Goal: Navigation & Orientation: Find specific page/section

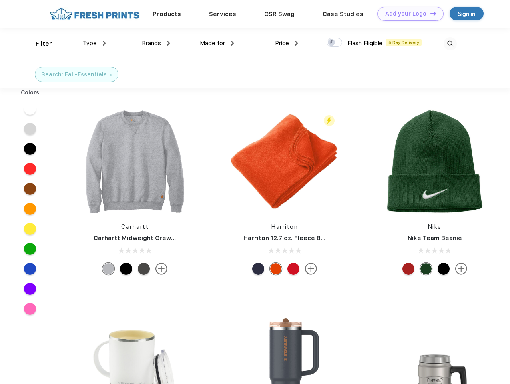
click at [407, 14] on link "Add your Logo Design Tool" at bounding box center [410, 14] width 66 height 14
click at [0, 0] on div "Design Tool" at bounding box center [0, 0] width 0 height 0
click at [429, 13] on link "Add your Logo Design Tool" at bounding box center [410, 14] width 66 height 14
click at [38, 44] on div "Filter" at bounding box center [44, 43] width 16 height 9
click at [94, 43] on span "Type" at bounding box center [90, 43] width 14 height 7
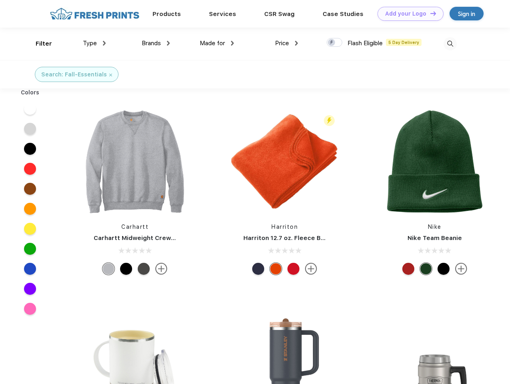
click at [156, 43] on span "Brands" at bounding box center [151, 43] width 19 height 7
click at [217, 43] on span "Made for" at bounding box center [212, 43] width 25 height 7
click at [286, 43] on span "Price" at bounding box center [282, 43] width 14 height 7
click at [334, 43] on div at bounding box center [334, 42] width 16 height 9
click at [332, 43] on input "checkbox" at bounding box center [328, 40] width 5 height 5
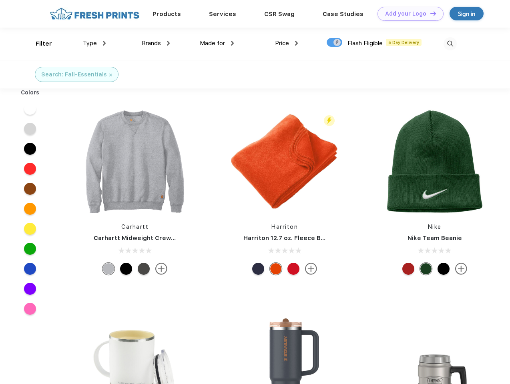
click at [450, 44] on img at bounding box center [449, 43] width 13 height 13
